Goal: Task Accomplishment & Management: Manage account settings

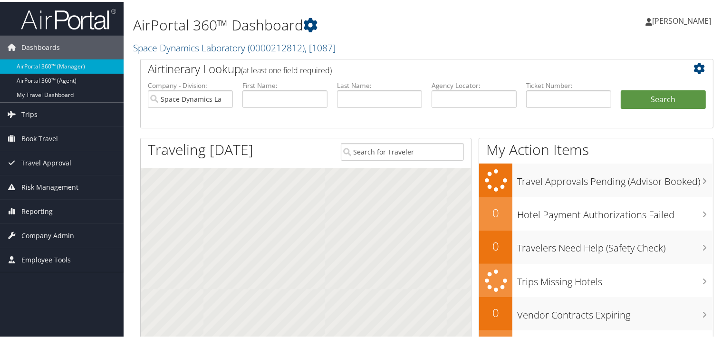
click at [686, 18] on span "[PERSON_NAME]" at bounding box center [681, 19] width 59 height 10
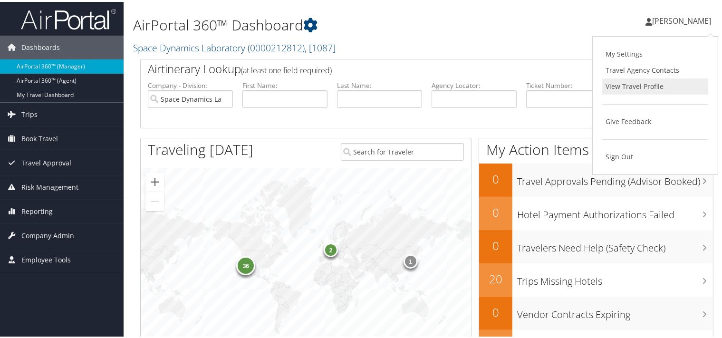
click at [646, 85] on link "View Travel Profile" at bounding box center [655, 85] width 106 height 16
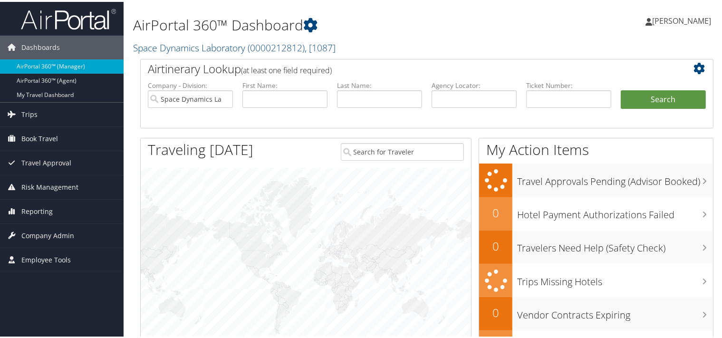
click at [676, 20] on span "[PERSON_NAME]" at bounding box center [681, 19] width 59 height 10
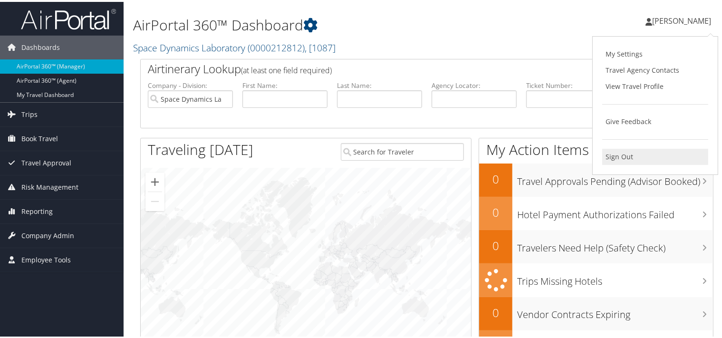
click at [611, 159] on link "Sign Out" at bounding box center [655, 155] width 106 height 16
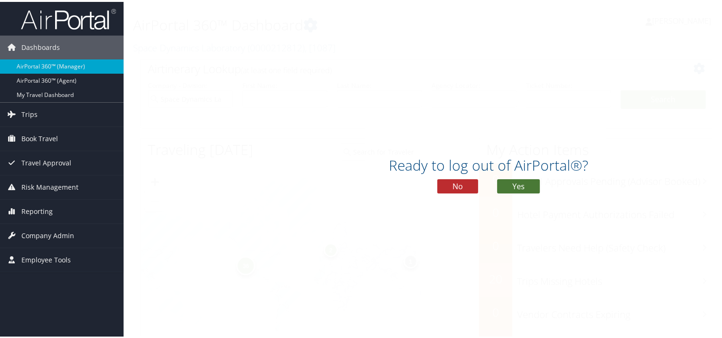
click at [519, 182] on button "Yes" at bounding box center [518, 184] width 43 height 14
